Goal: Task Accomplishment & Management: Understand process/instructions

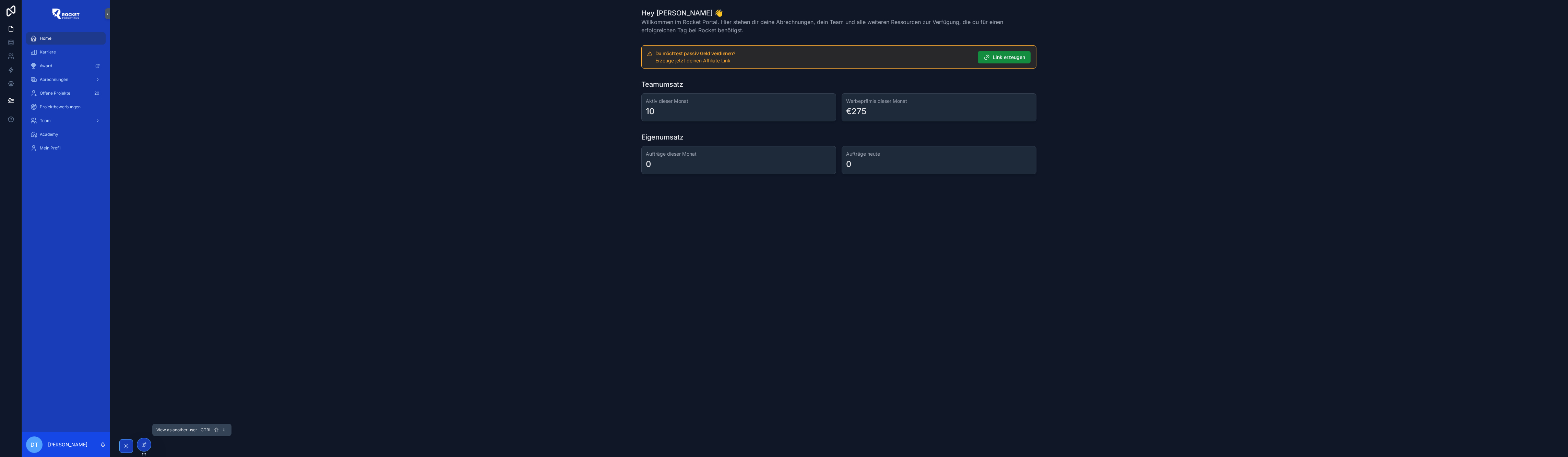
click at [0, 0] on icon at bounding box center [0, 0] width 0 height 0
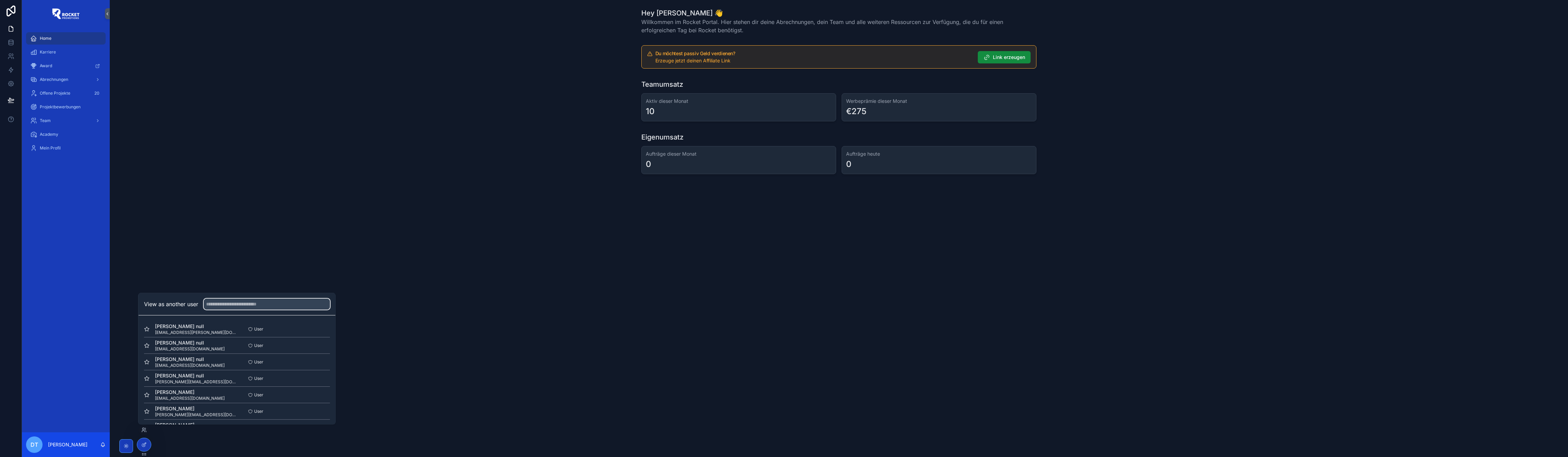
click at [259, 304] on input "text" at bounding box center [267, 304] width 126 height 11
paste input "**********"
type input "**********"
click at [0, 0] on button "Select" at bounding box center [0, 0] width 0 height 0
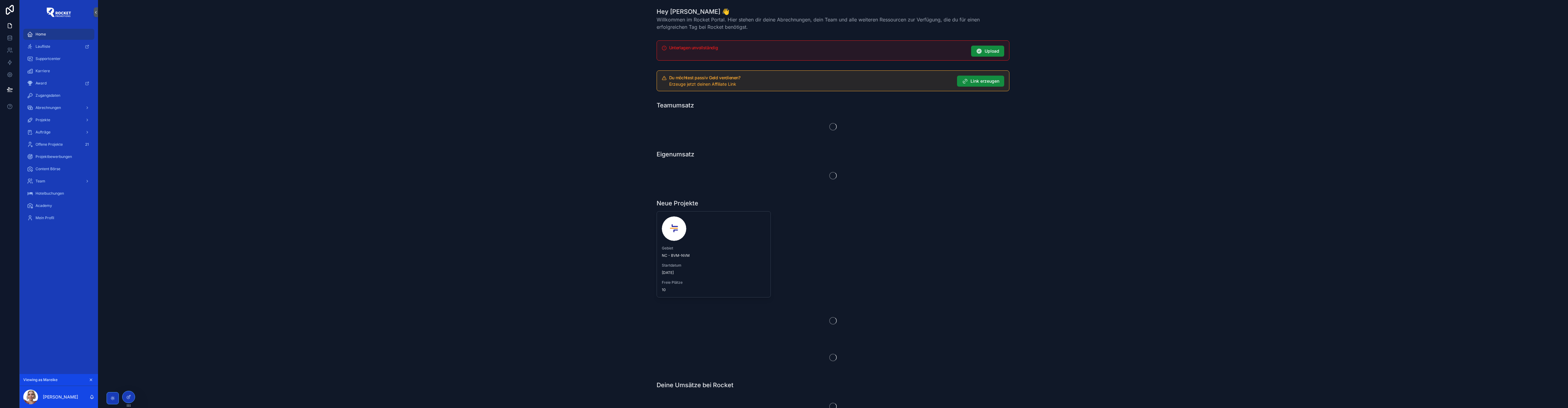
click at [57, 105] on div "Abrechnungen" at bounding box center [58, 108] width 64 height 10
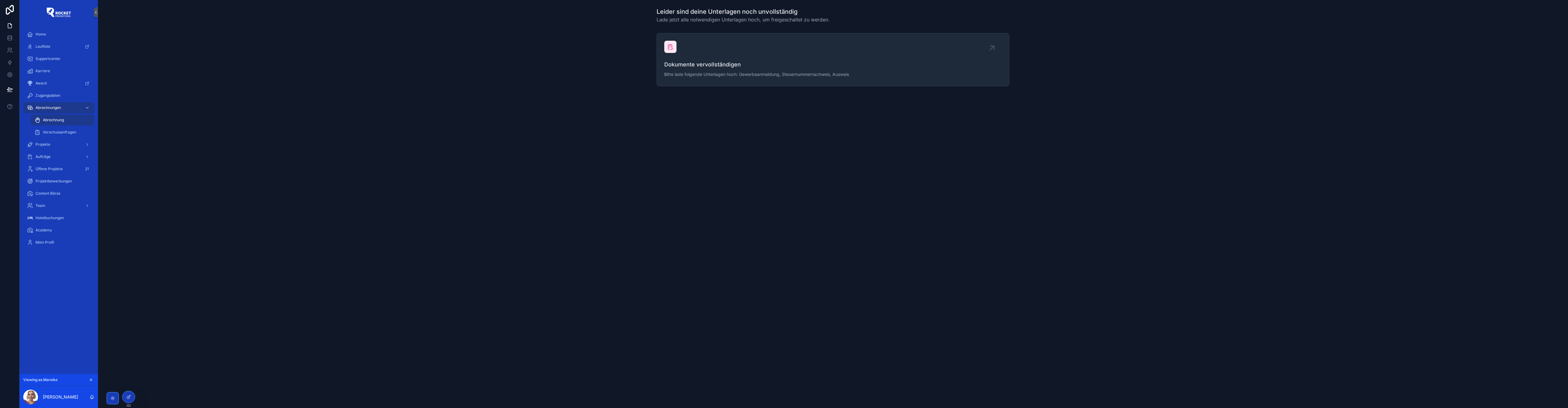
click at [60, 129] on div "Vorschussanfragen" at bounding box center [62, 132] width 57 height 10
click at [54, 119] on span "Abrechnung" at bounding box center [53, 120] width 21 height 5
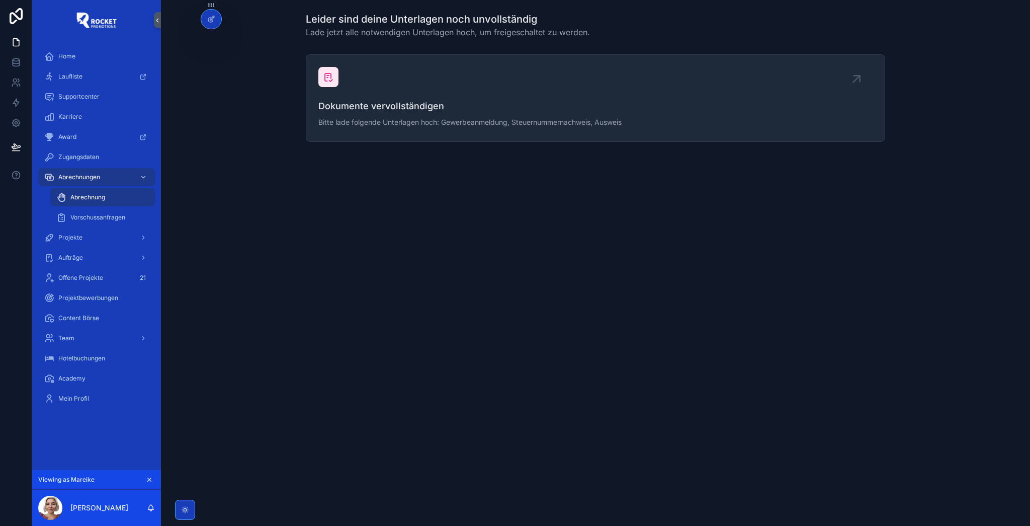
click at [87, 210] on div "Vorschussanfragen" at bounding box center [102, 217] width 93 height 16
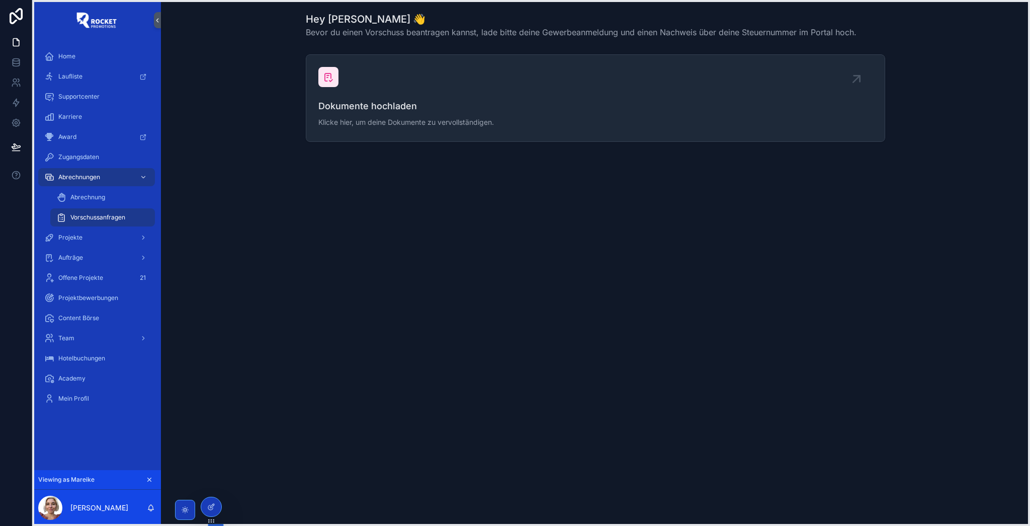
drag, startPoint x: 211, startPoint y: 6, endPoint x: 211, endPoint y: 405, distance: 399.5
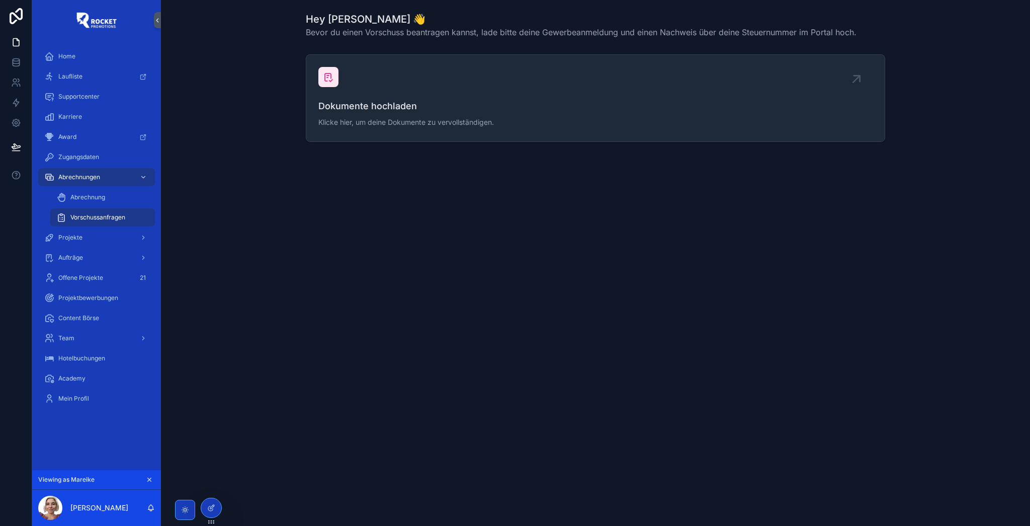
click at [94, 399] on div "Mein Profil" at bounding box center [96, 398] width 105 height 16
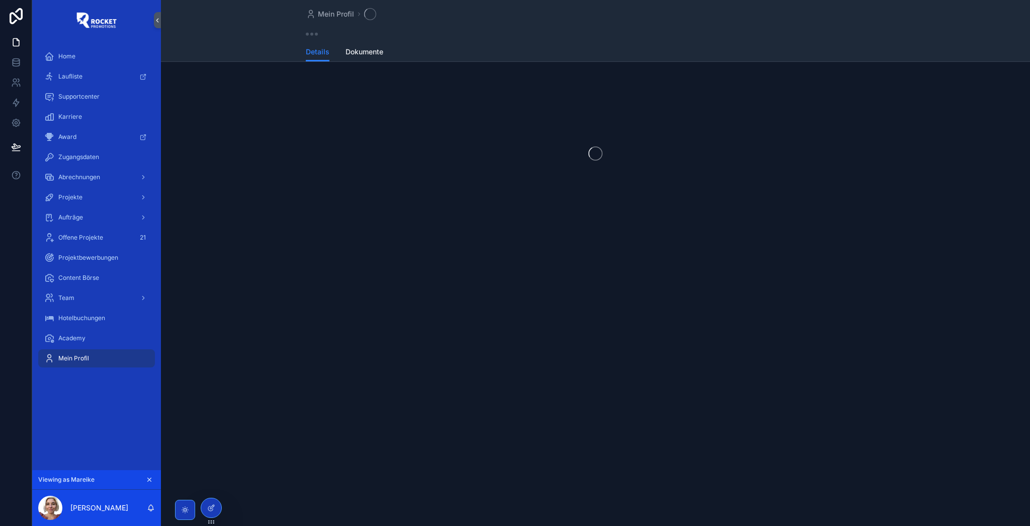
click at [381, 49] on span "Dokumente" at bounding box center [365, 52] width 38 height 10
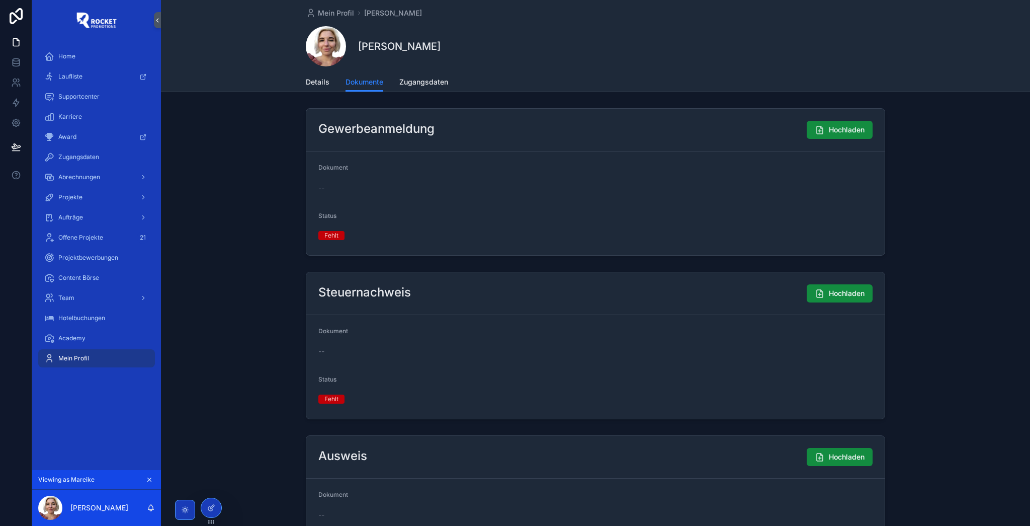
click at [306, 81] on span "Details" at bounding box center [318, 82] width 24 height 10
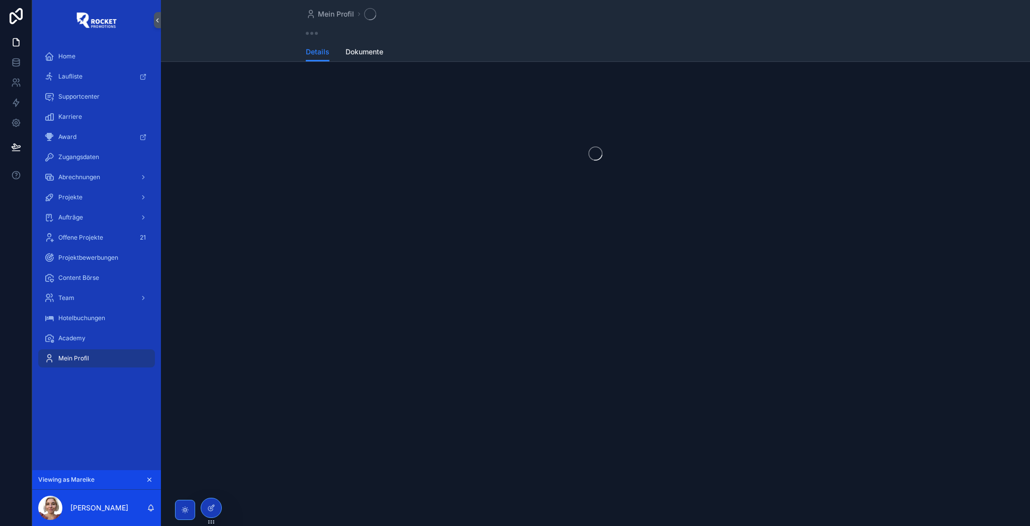
click at [98, 176] on span "Abrechnungen" at bounding box center [79, 177] width 42 height 8
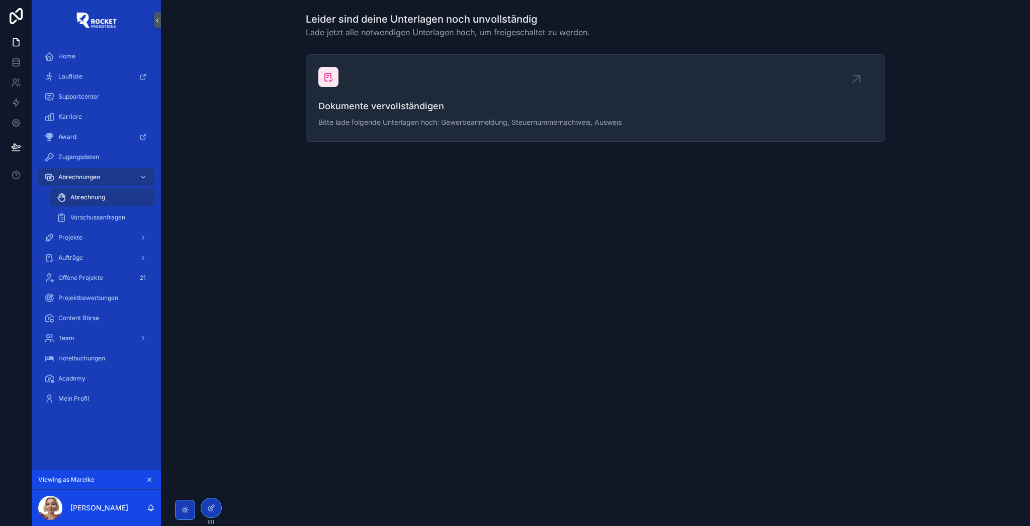
click at [91, 214] on span "Vorschussanfragen" at bounding box center [97, 217] width 55 height 8
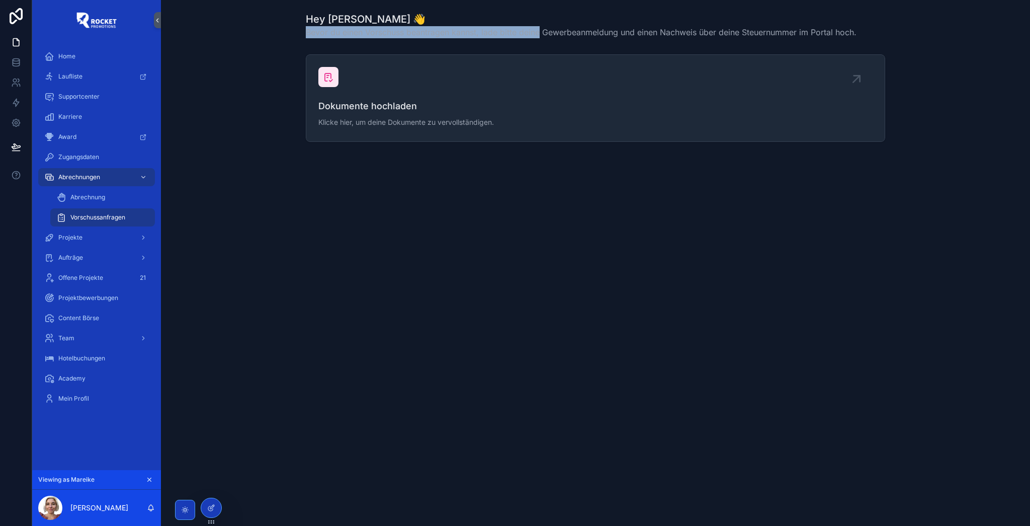
drag, startPoint x: 306, startPoint y: 30, endPoint x: 540, endPoint y: 35, distance: 234.0
click at [540, 35] on span "Bevor du einen Vorschuss beantragen kannst, lade bitte deine Gewerbeanmeldung u…" at bounding box center [581, 32] width 551 height 12
copy span "Bevor du einen Vorschuss beantragen kannst, lade bitte deine"
click at [395, 30] on span "Bevor du einen Vorschuss beantragen kannst, lade bitte deine Gewerbeanmeldung u…" at bounding box center [581, 32] width 551 height 12
